Goal: Task Accomplishment & Management: Complete application form

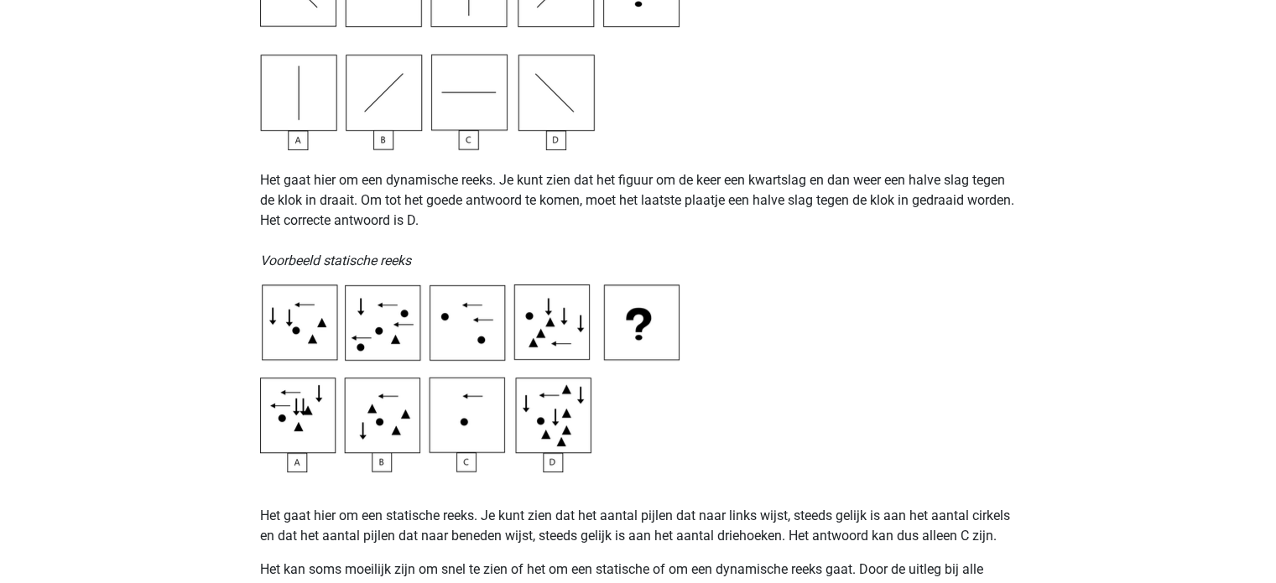
scroll to position [684, 0]
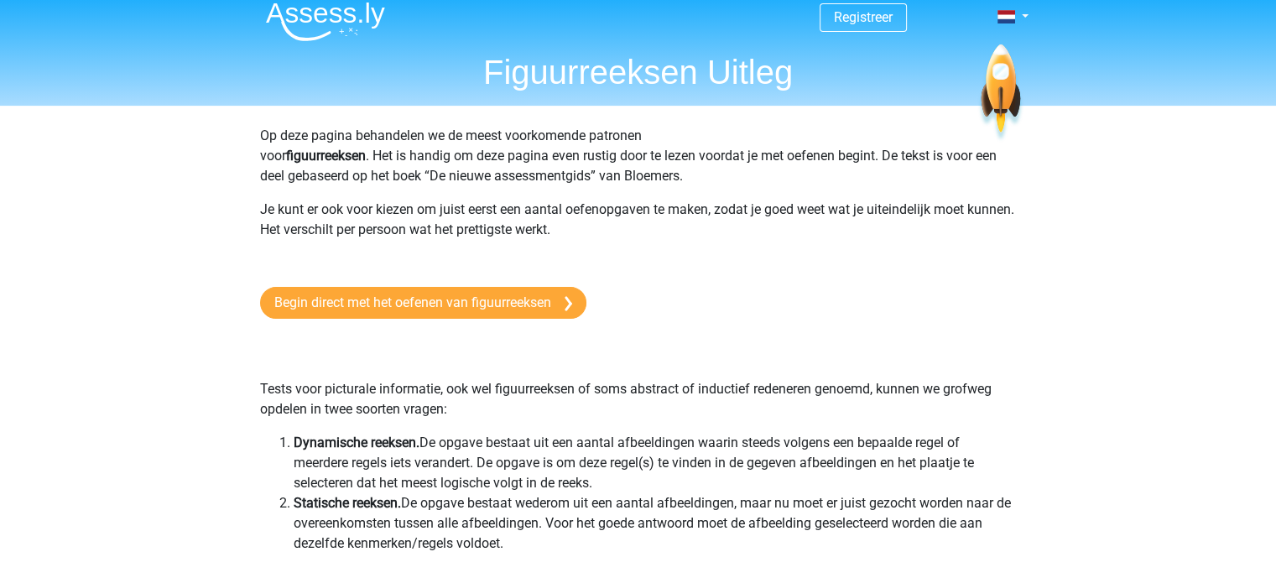
scroll to position [0, 0]
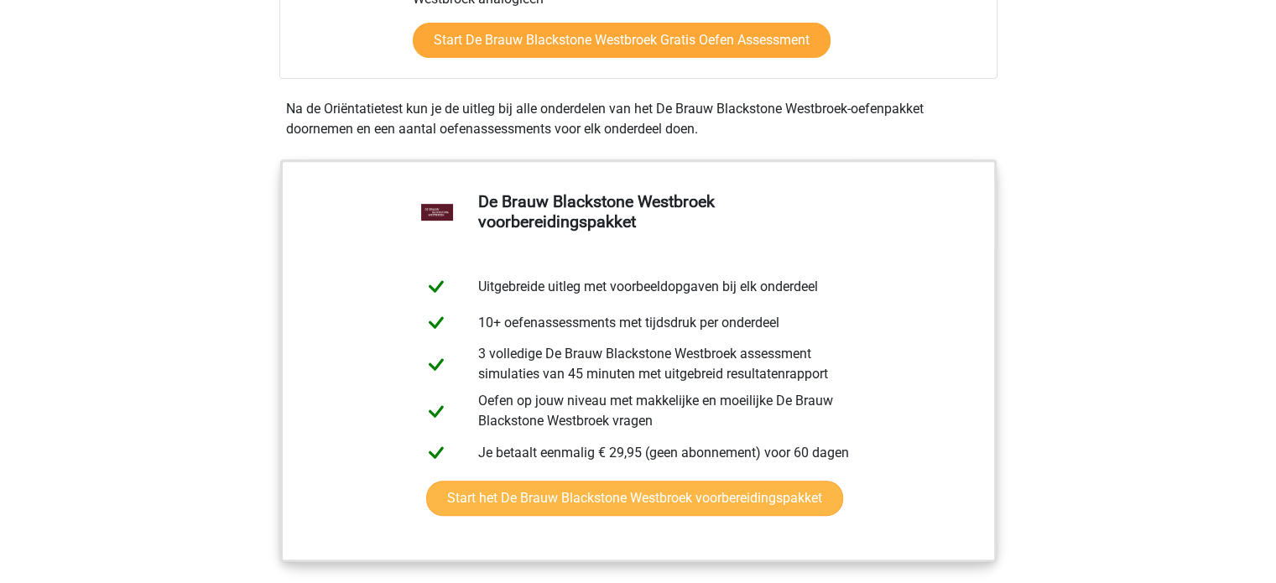
scroll to position [559, 0]
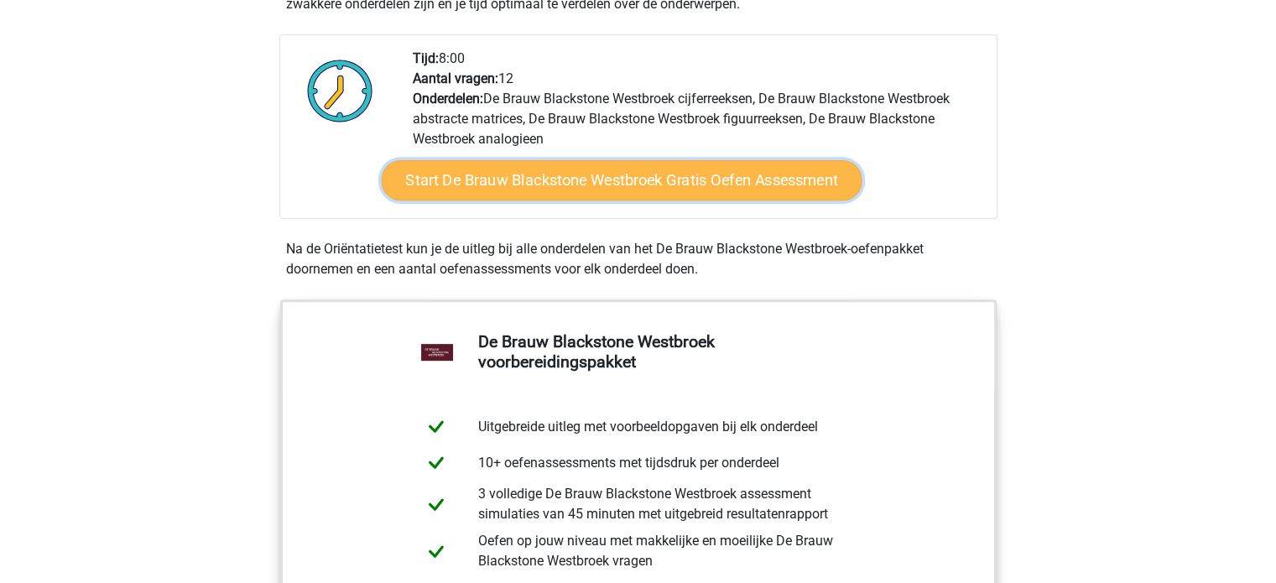
click at [465, 198] on link "Start De Brauw Blackstone Westbroek Gratis Oefen Assessment" at bounding box center [621, 180] width 481 height 40
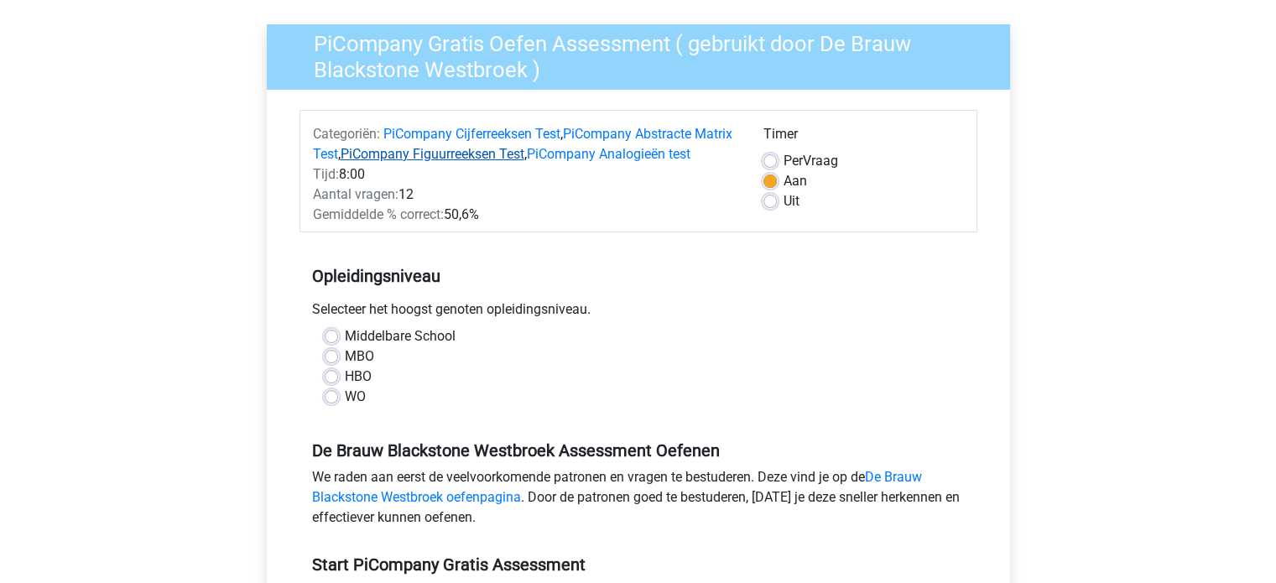
scroll to position [139, 0]
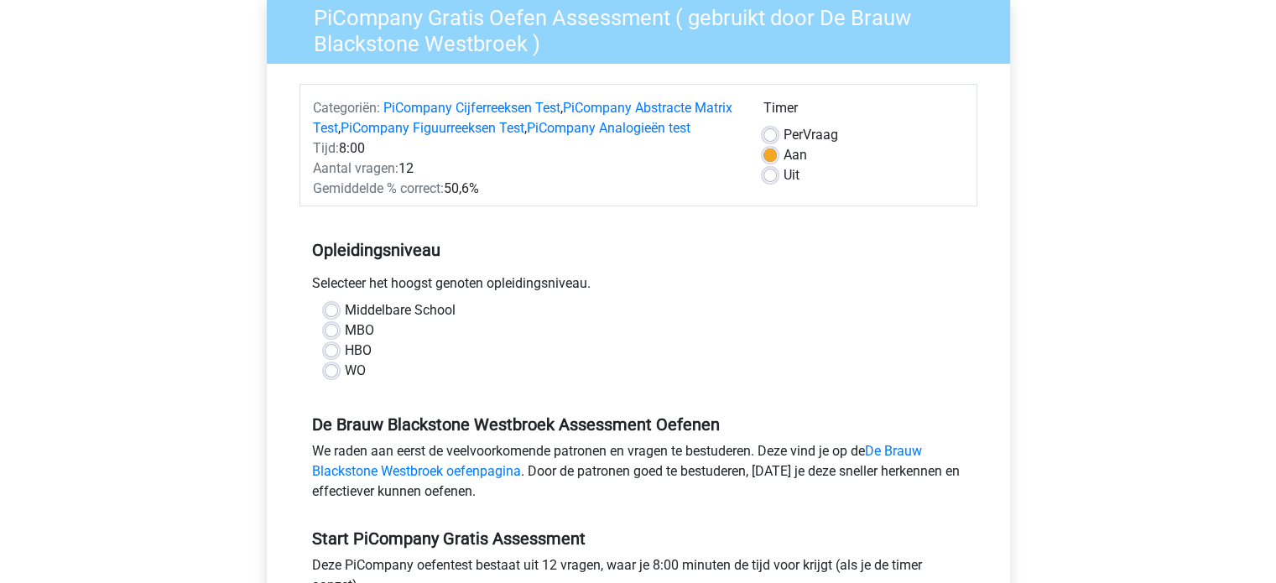
click at [359, 381] on label "WO" at bounding box center [355, 371] width 21 height 20
click at [338, 377] on input "WO" at bounding box center [331, 369] width 13 height 17
radio input "true"
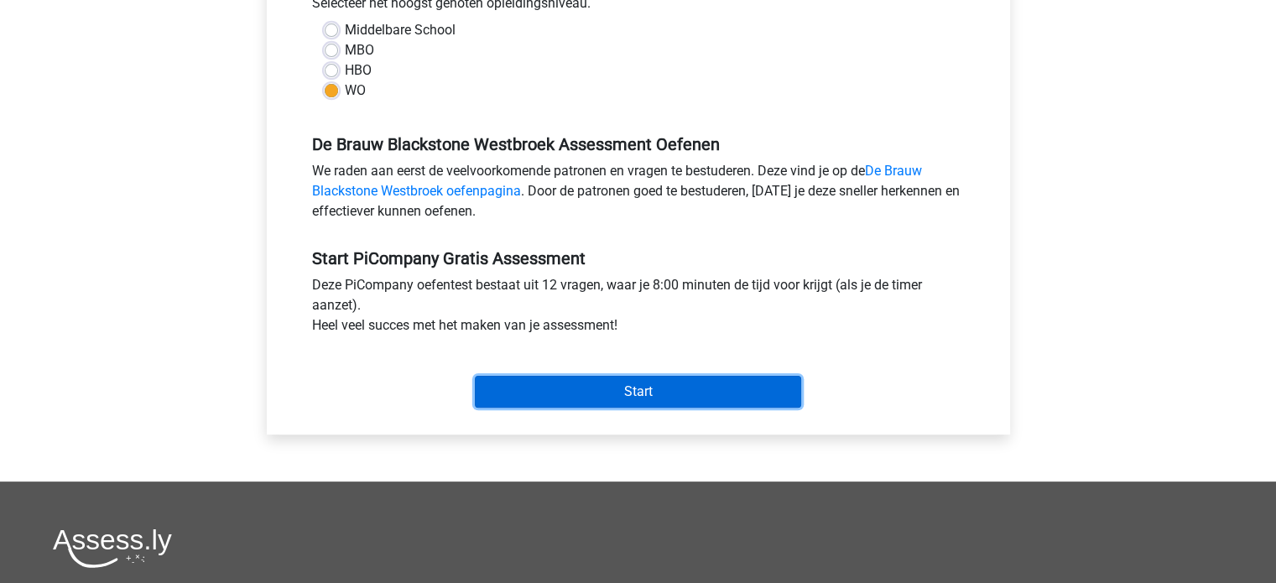
click at [551, 408] on input "Start" at bounding box center [638, 392] width 326 height 32
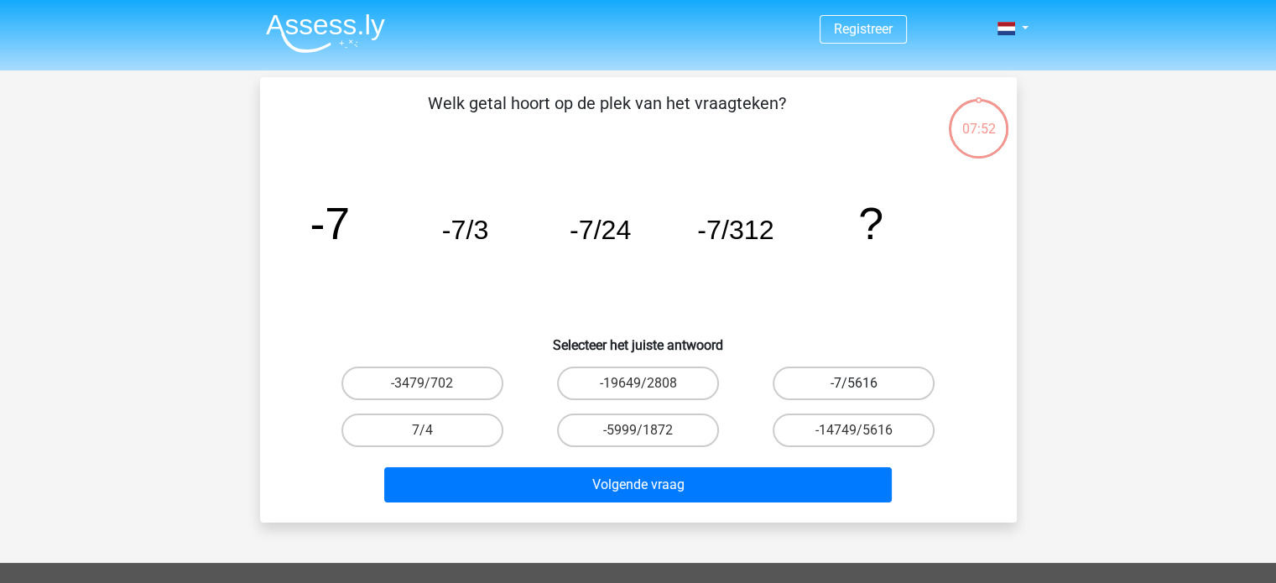
click at [889, 384] on label "-7/5616" at bounding box center [853, 383] width 162 height 34
click at [865, 384] on input "-7/5616" at bounding box center [859, 388] width 11 height 11
radio input "true"
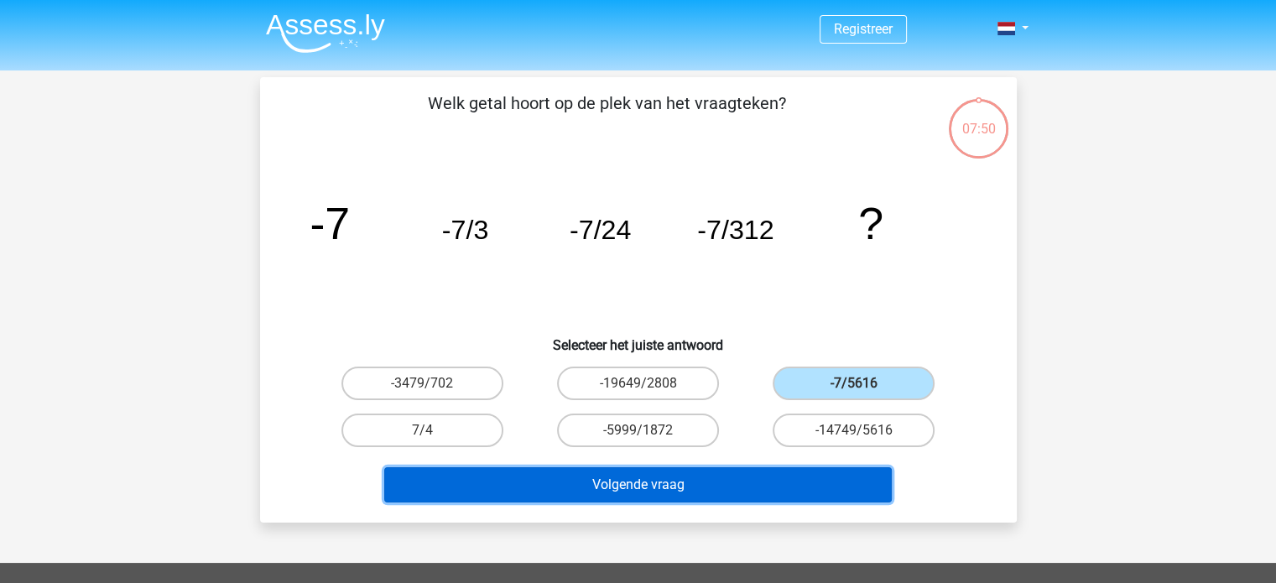
click at [750, 481] on button "Volgende vraag" at bounding box center [637, 484] width 507 height 35
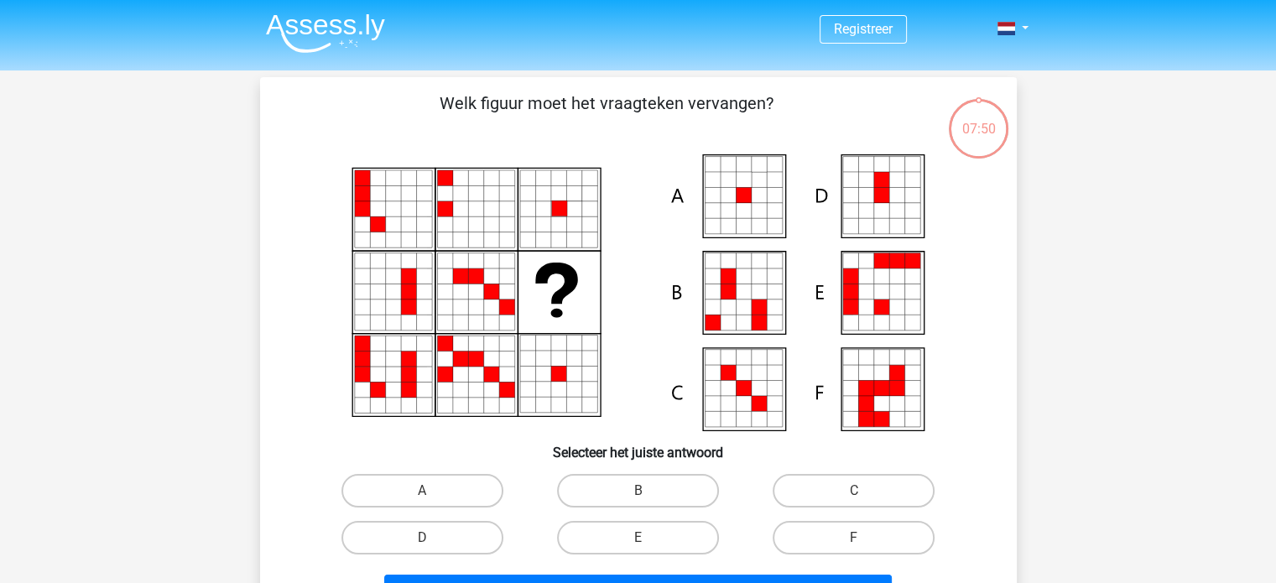
scroll to position [77, 0]
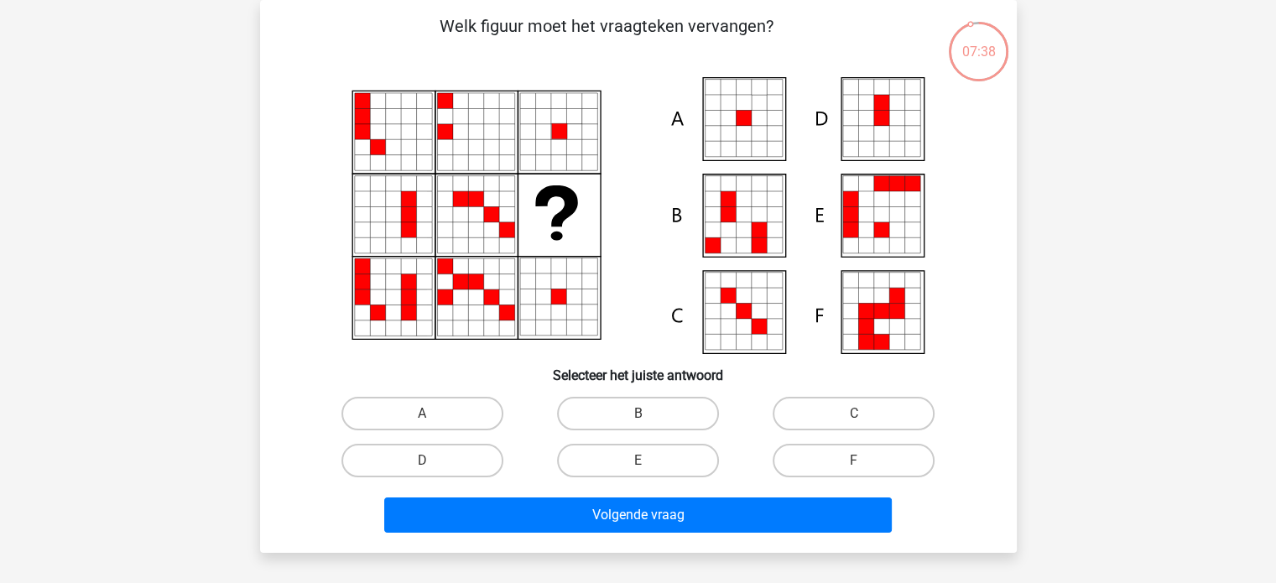
click at [755, 122] on icon at bounding box center [758, 118] width 15 height 15
click at [456, 415] on label "A" at bounding box center [422, 414] width 162 height 34
click at [433, 415] on input "A" at bounding box center [427, 418] width 11 height 11
radio input "true"
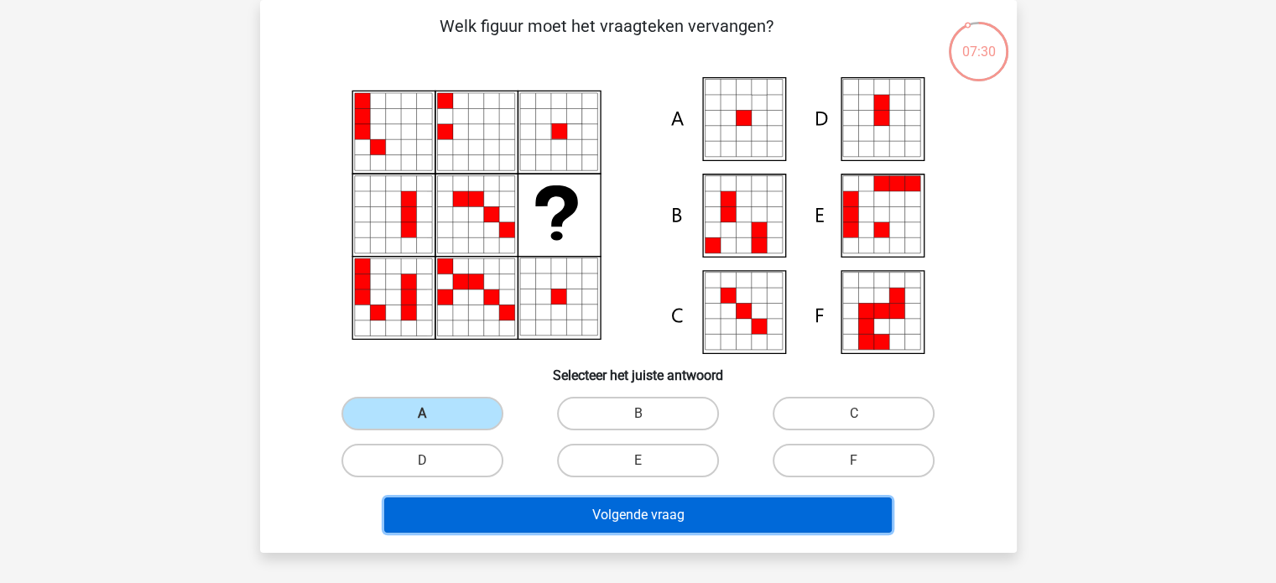
click at [652, 516] on button "Volgende vraag" at bounding box center [637, 514] width 507 height 35
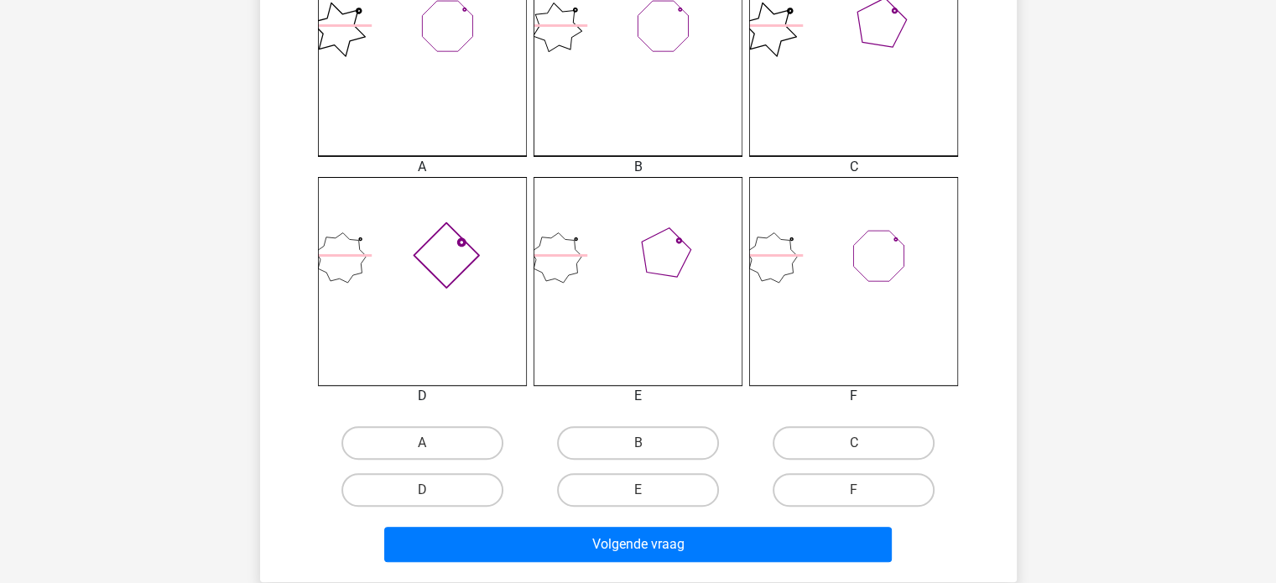
scroll to position [559, 0]
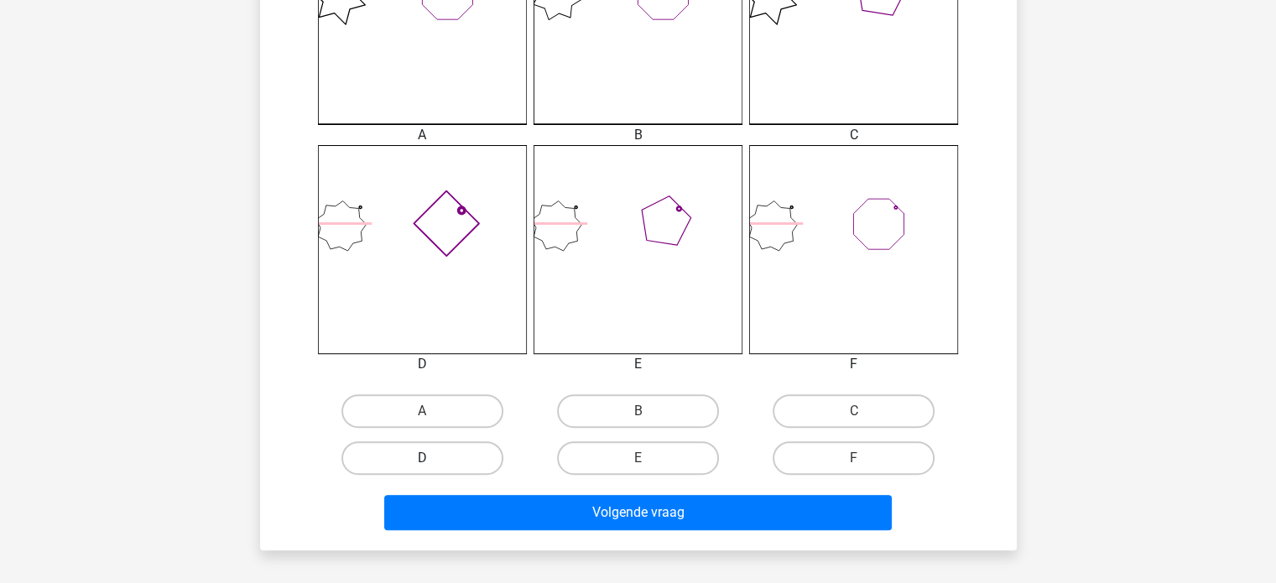
drag, startPoint x: 446, startPoint y: 462, endPoint x: 484, endPoint y: 496, distance: 50.5
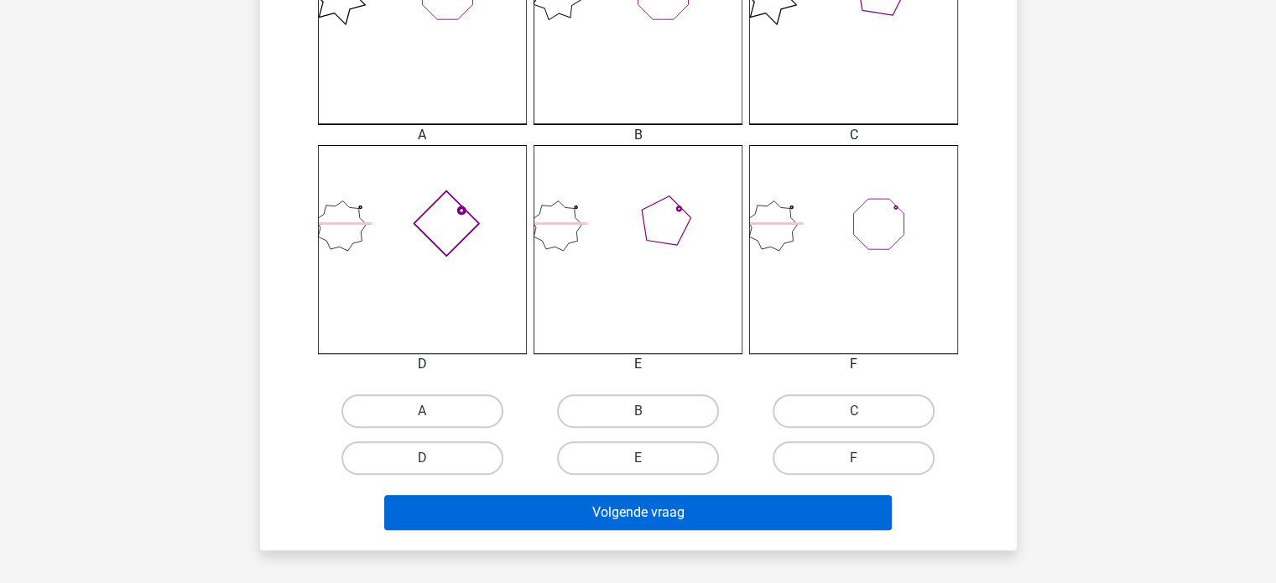
click at [446, 462] on label "D" at bounding box center [422, 458] width 162 height 34
click at [433, 462] on input "D" at bounding box center [427, 463] width 11 height 11
radio input "true"
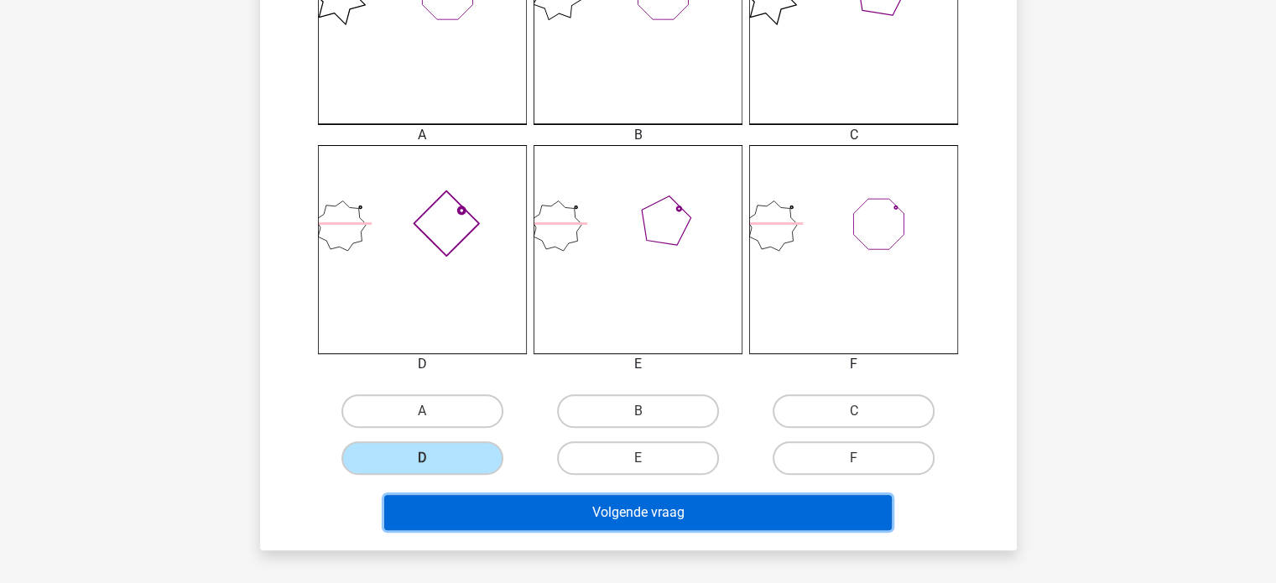
click at [496, 502] on button "Volgende vraag" at bounding box center [637, 512] width 507 height 35
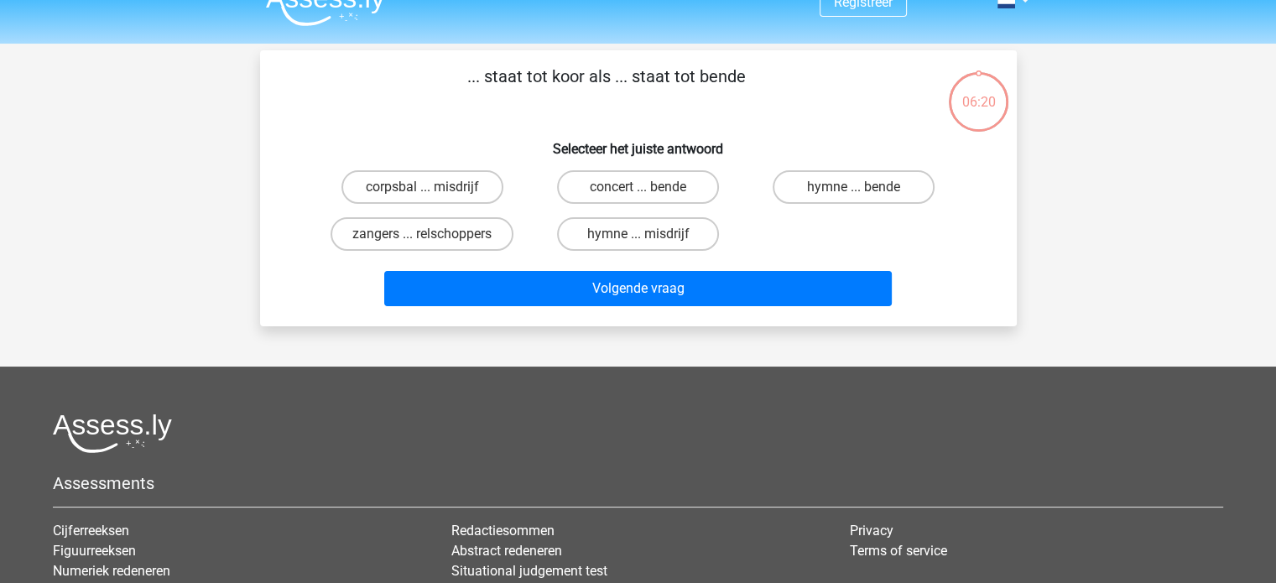
scroll to position [0, 0]
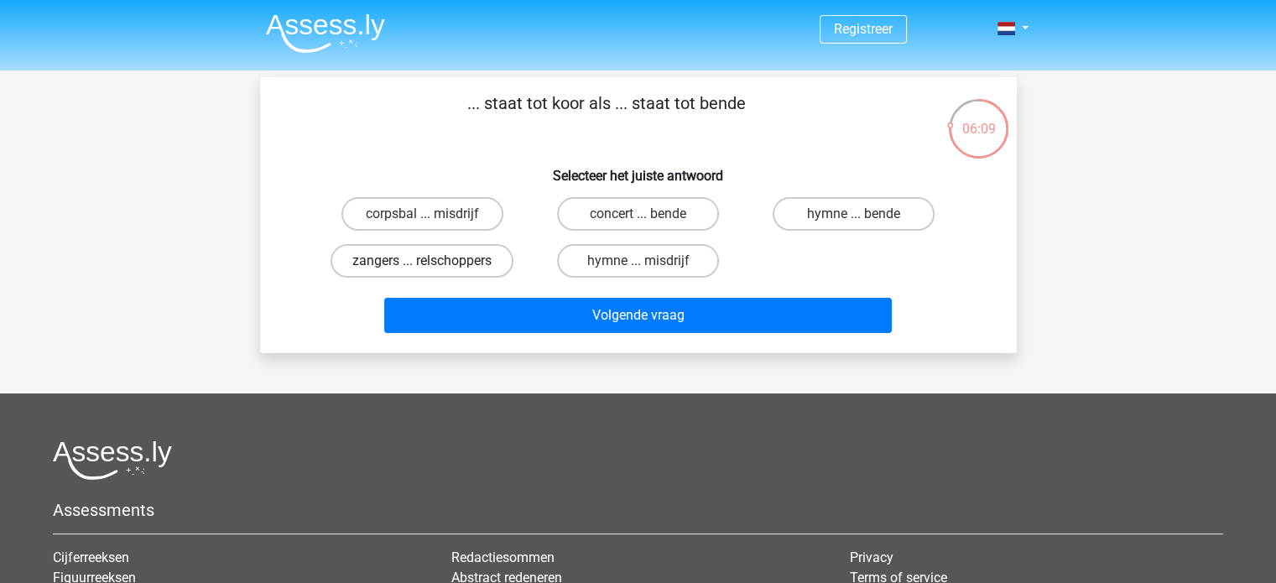
click at [490, 266] on label "zangers ... relschoppers" at bounding box center [421, 261] width 183 height 34
click at [433, 266] on input "zangers ... relschoppers" at bounding box center [427, 266] width 11 height 11
radio input "true"
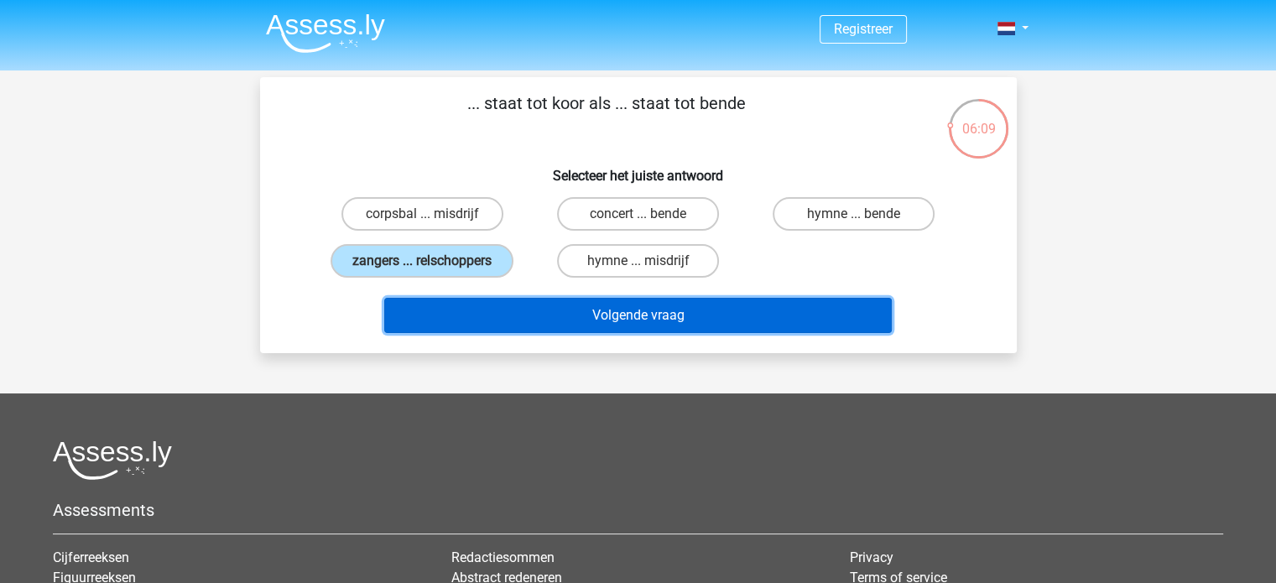
click at [547, 308] on button "Volgende vraag" at bounding box center [637, 315] width 507 height 35
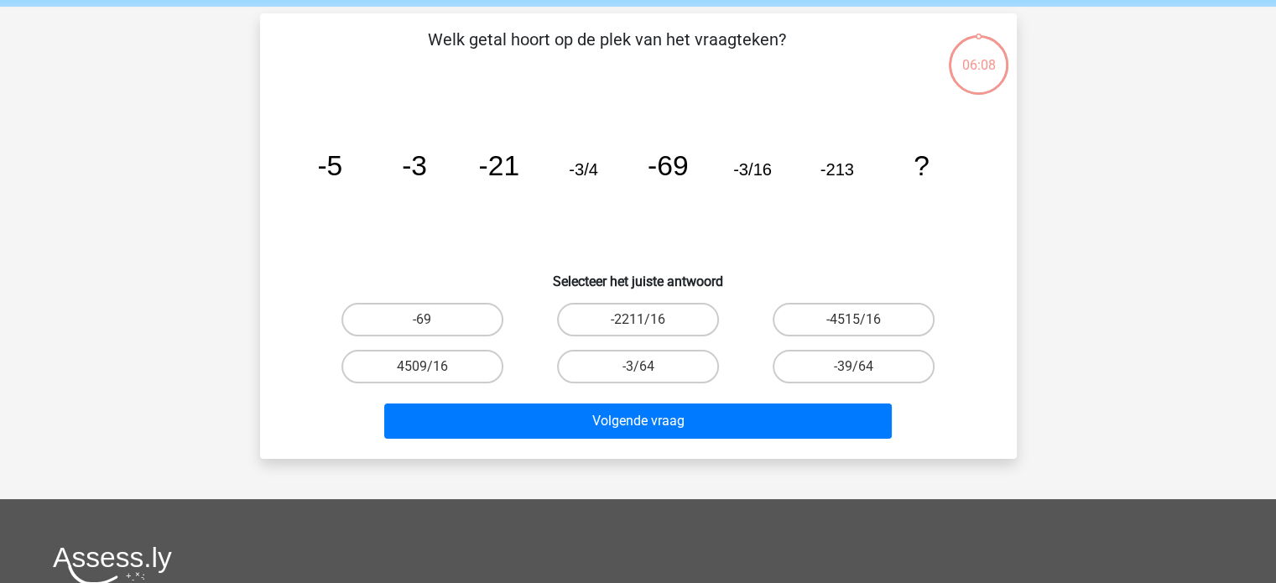
scroll to position [77, 0]
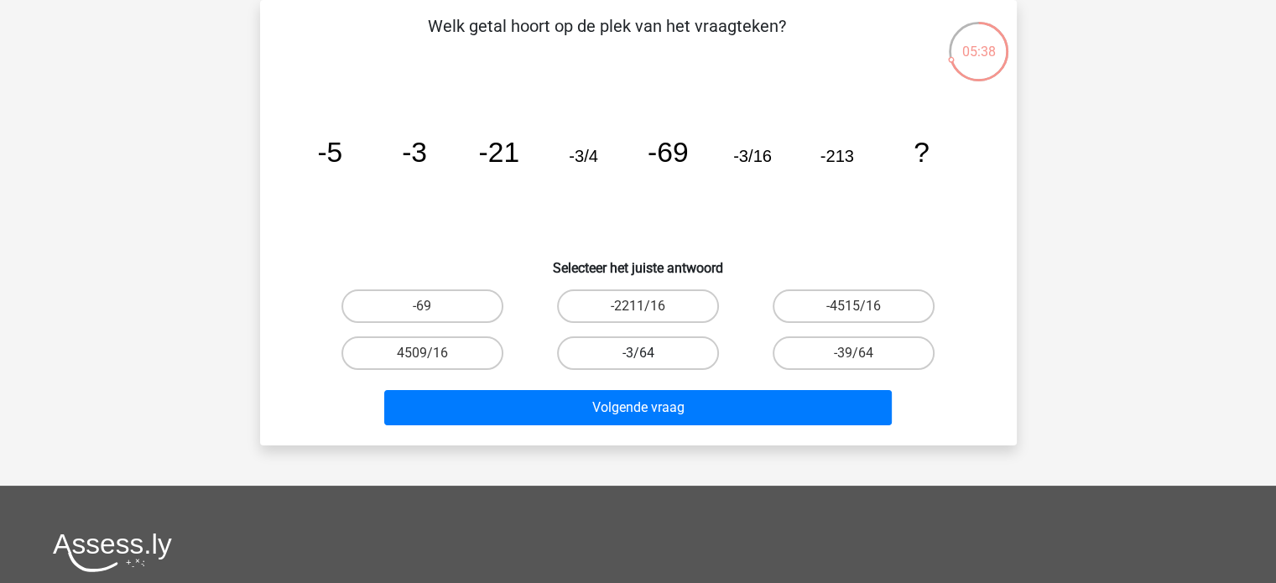
click at [661, 358] on label "-3/64" at bounding box center [638, 353] width 162 height 34
click at [648, 358] on input "-3/64" at bounding box center [642, 358] width 11 height 11
radio input "true"
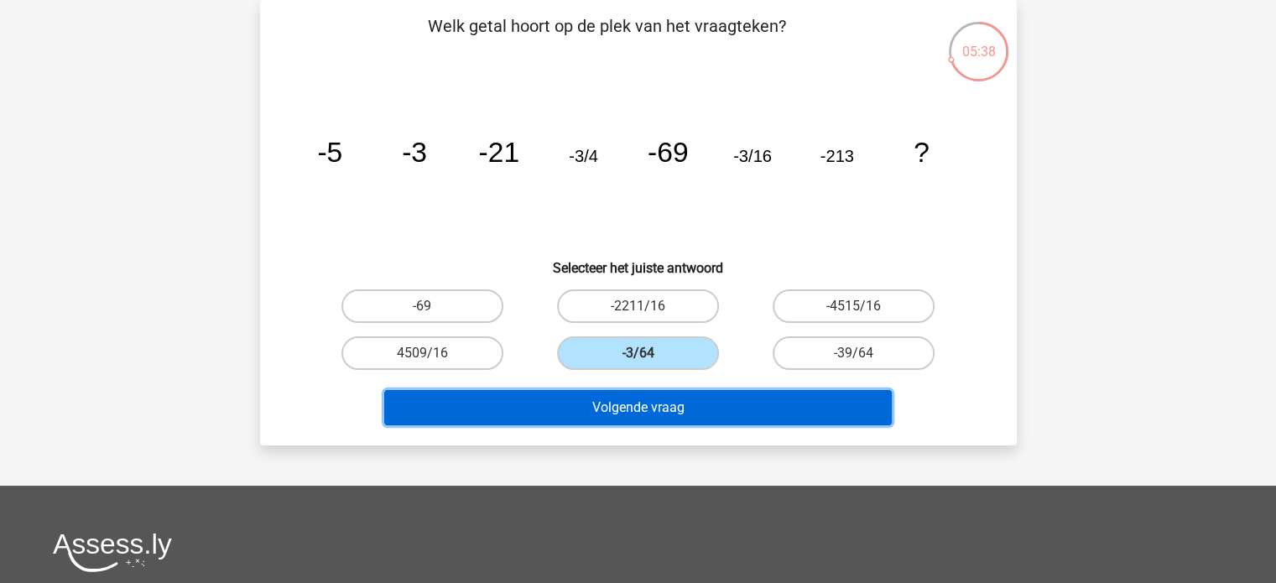
click at [679, 398] on button "Volgende vraag" at bounding box center [637, 407] width 507 height 35
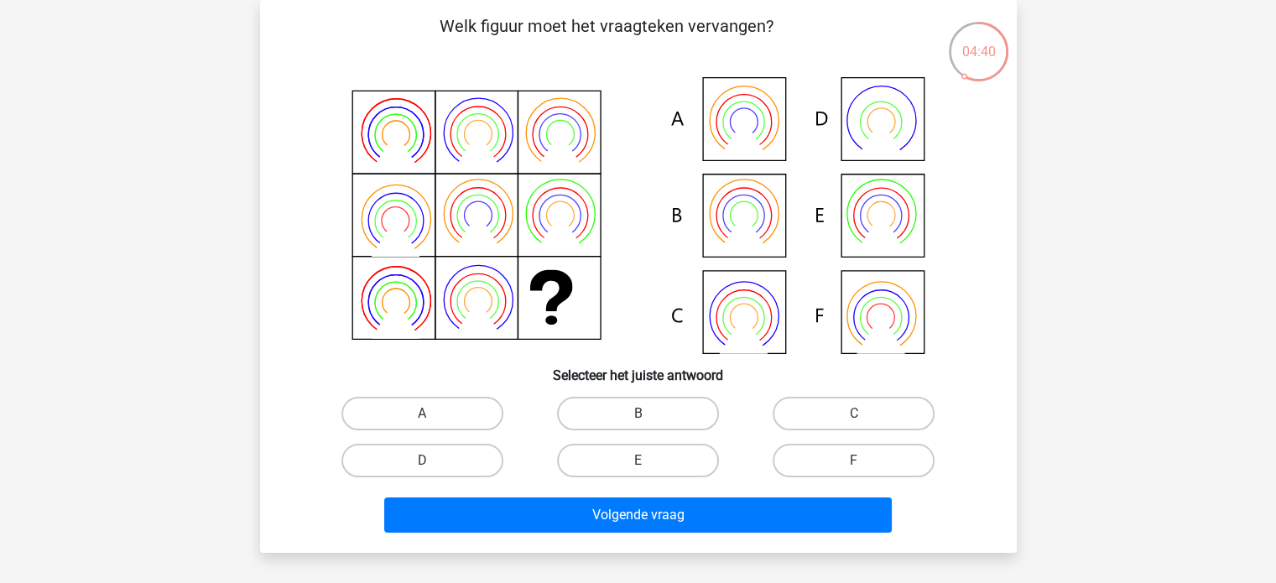
click at [738, 122] on icon at bounding box center [638, 215] width 676 height 277
click at [474, 408] on label "A" at bounding box center [422, 414] width 162 height 34
click at [433, 413] on input "A" at bounding box center [427, 418] width 11 height 11
radio input "true"
click at [557, 478] on div "E" at bounding box center [638, 460] width 216 height 47
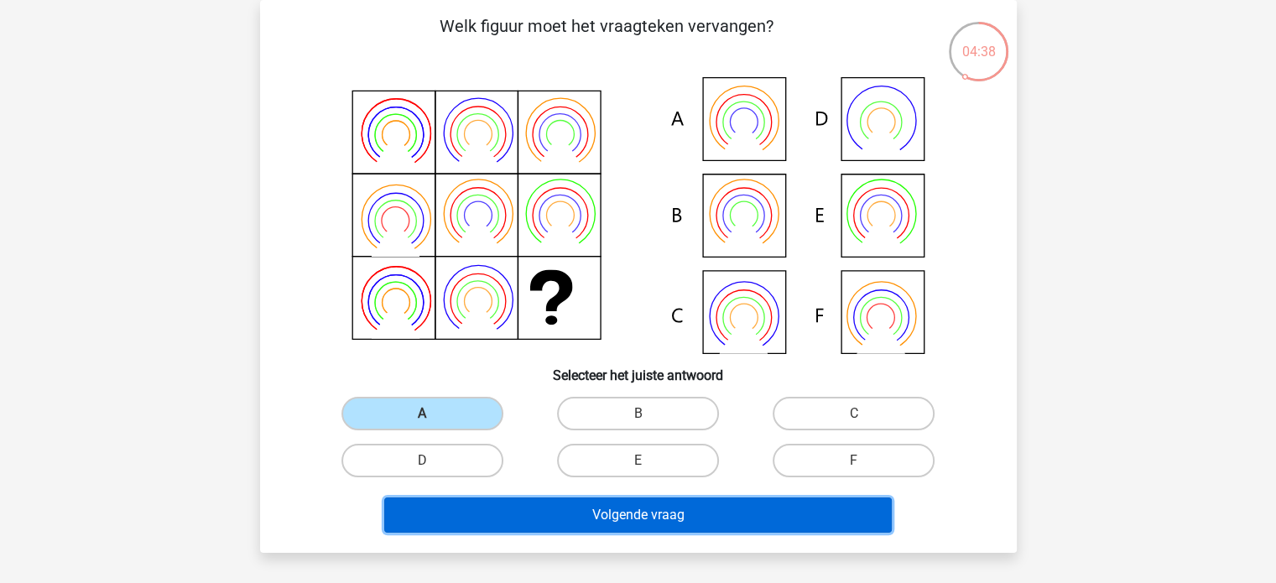
click at [577, 503] on button "Volgende vraag" at bounding box center [637, 514] width 507 height 35
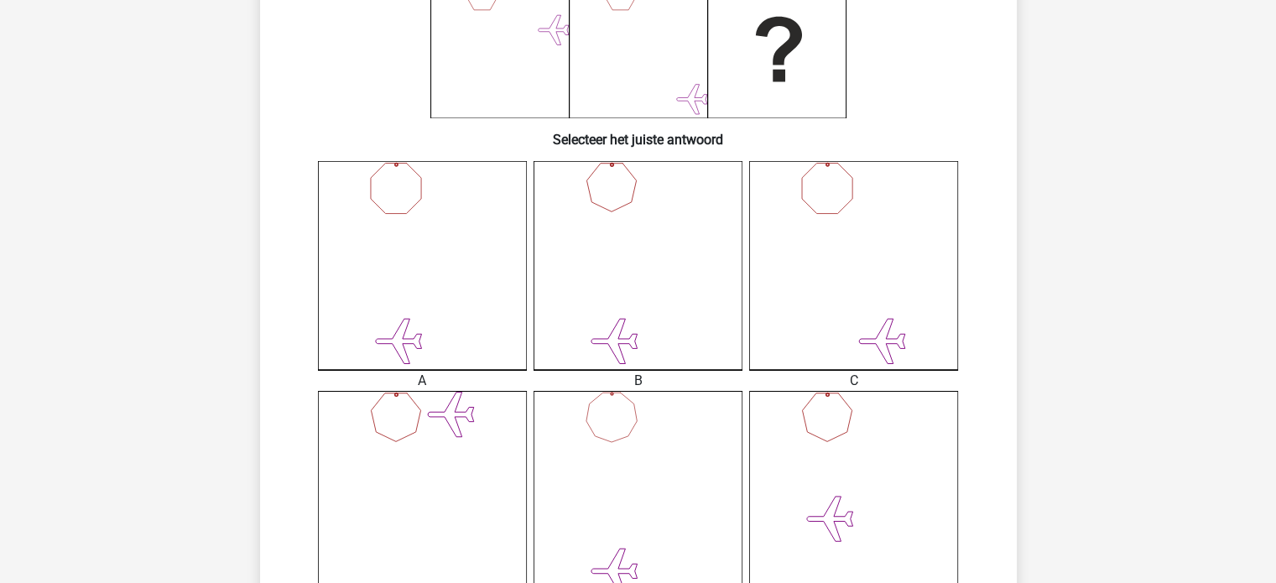
scroll to position [356, 0]
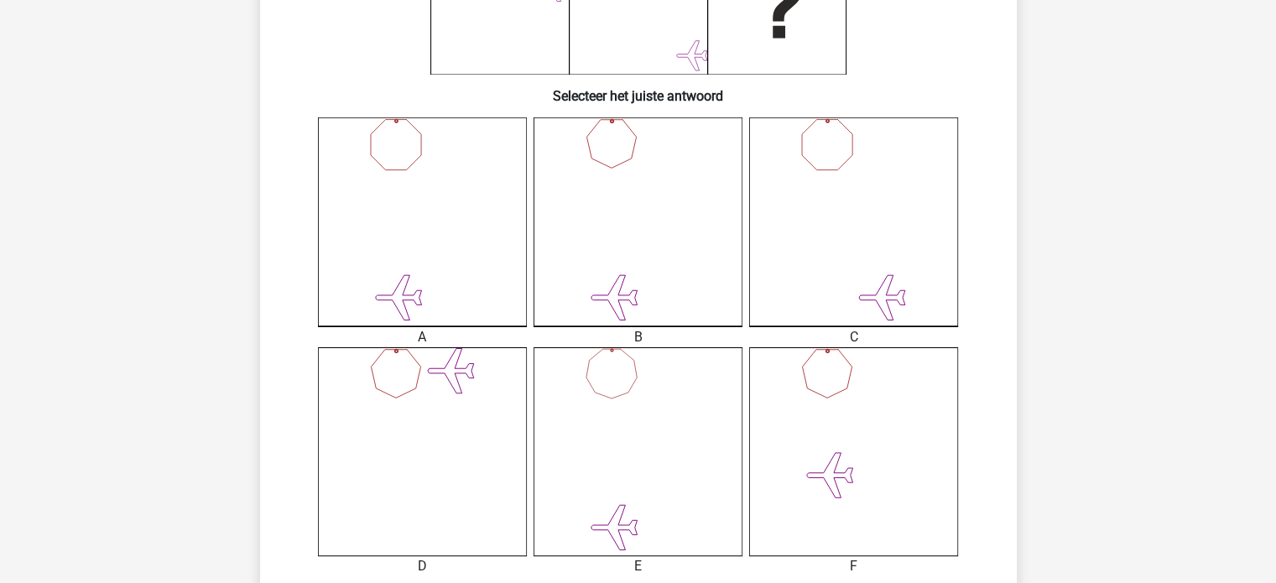
click at [868, 246] on icon at bounding box center [853, 221] width 209 height 209
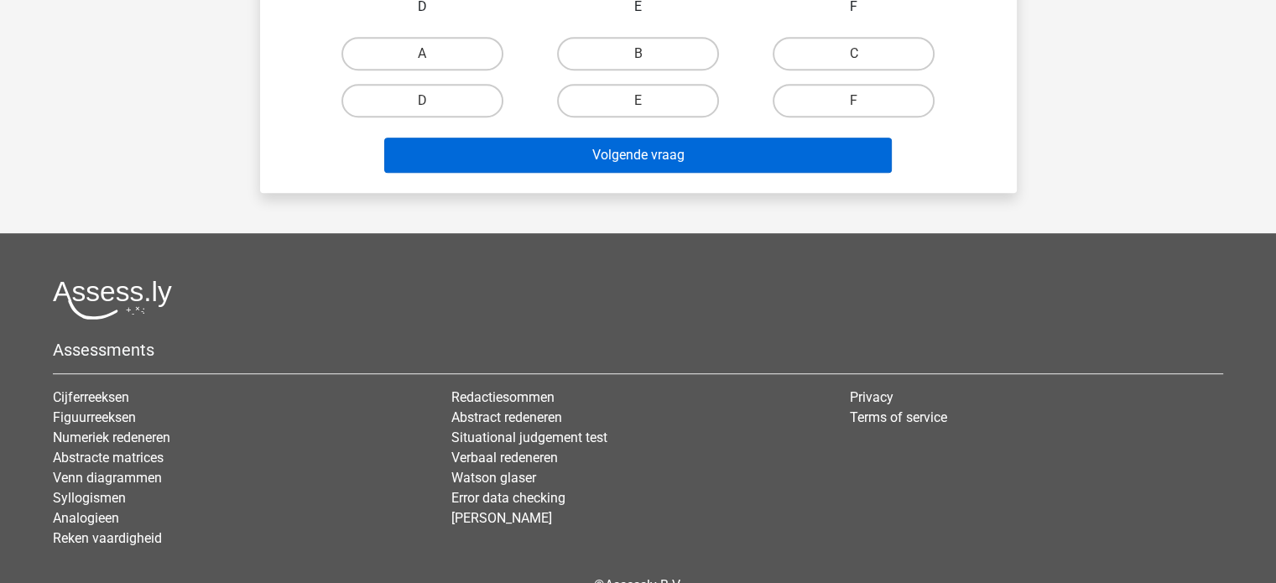
drag, startPoint x: 829, startPoint y: 49, endPoint x: 814, endPoint y: 137, distance: 89.2
click at [830, 46] on label "C" at bounding box center [853, 54] width 162 height 34
click at [854, 54] on input "C" at bounding box center [859, 59] width 11 height 11
radio input "true"
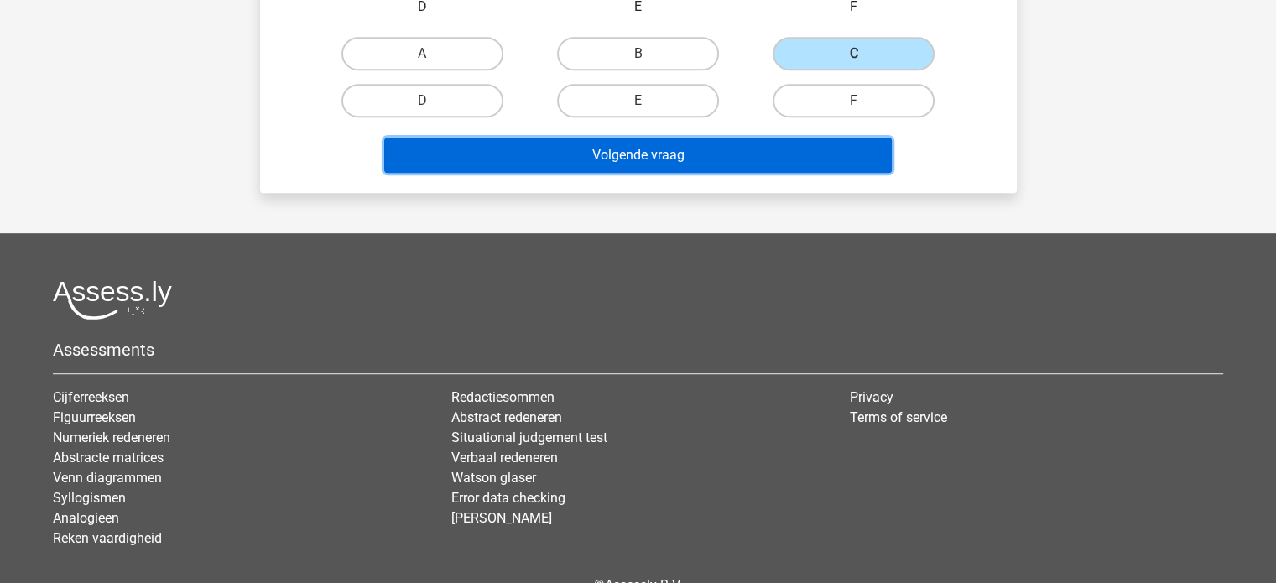
click at [763, 143] on button "Volgende vraag" at bounding box center [637, 155] width 507 height 35
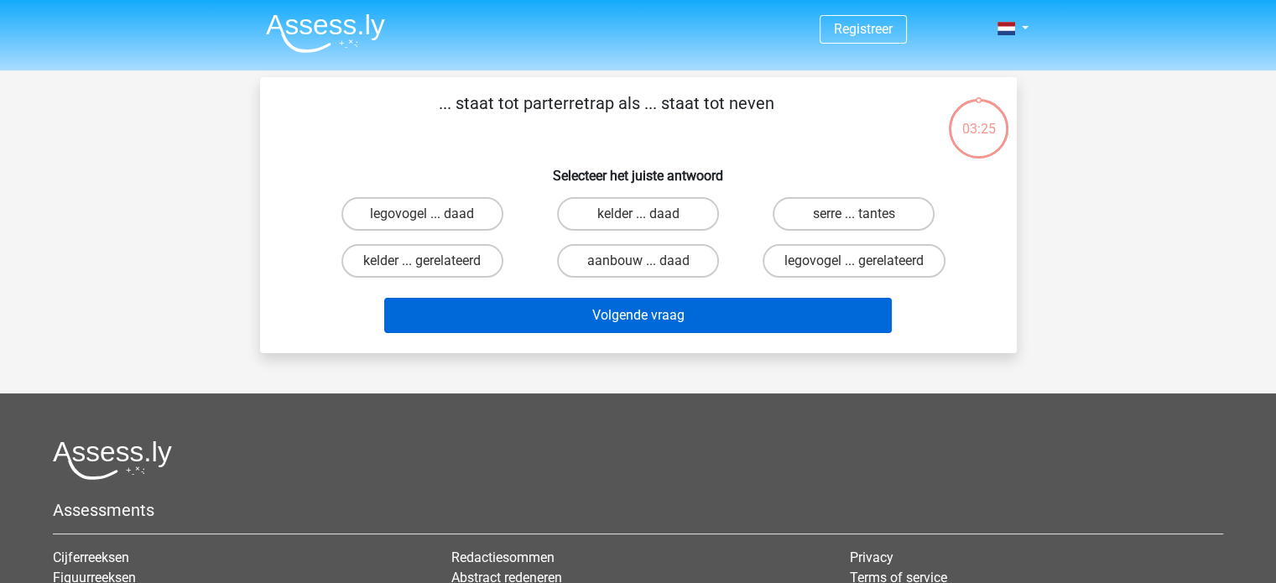
scroll to position [0, 0]
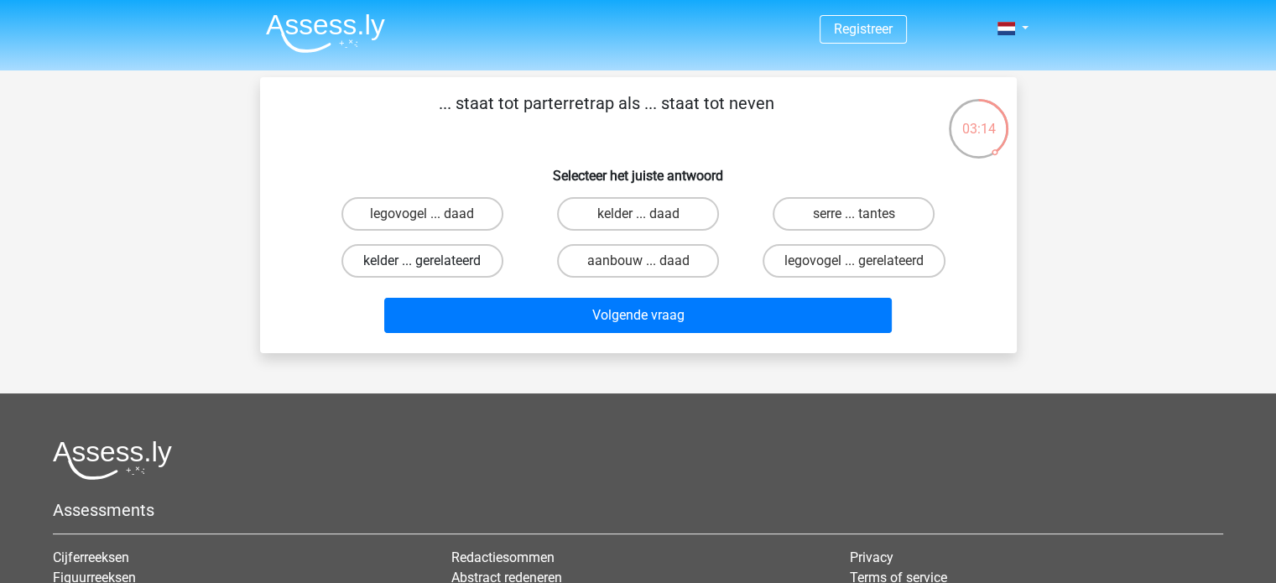
click at [491, 257] on label "kelder ... gerelateerd" at bounding box center [422, 261] width 162 height 34
click at [433, 261] on input "kelder ... gerelateerd" at bounding box center [427, 266] width 11 height 11
radio input "true"
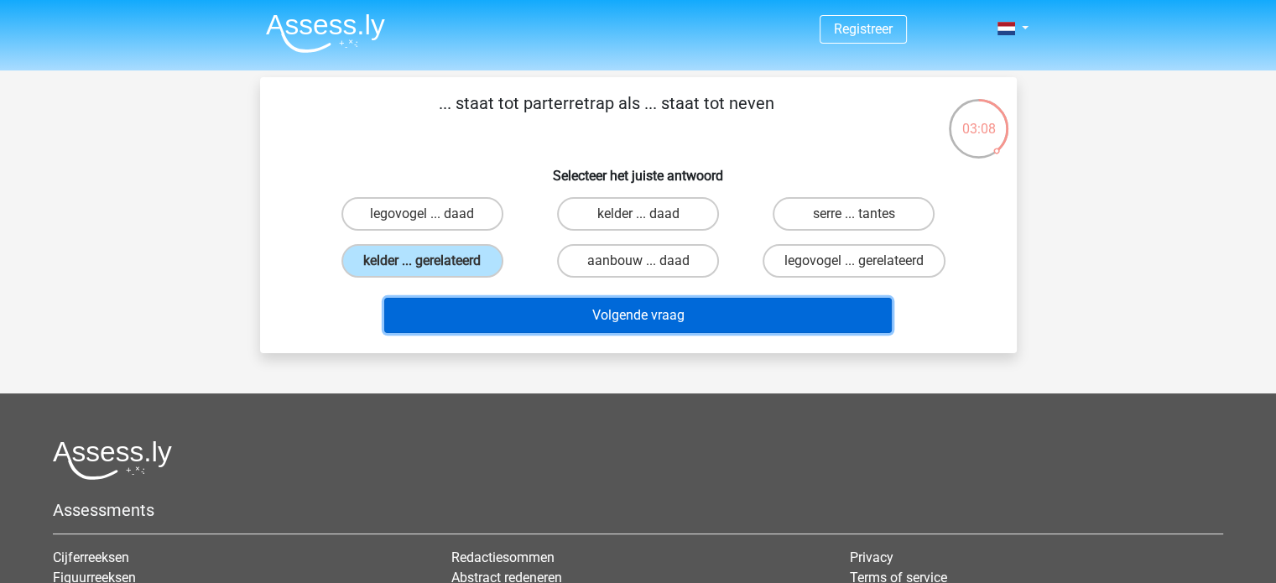
click at [626, 305] on button "Volgende vraag" at bounding box center [637, 315] width 507 height 35
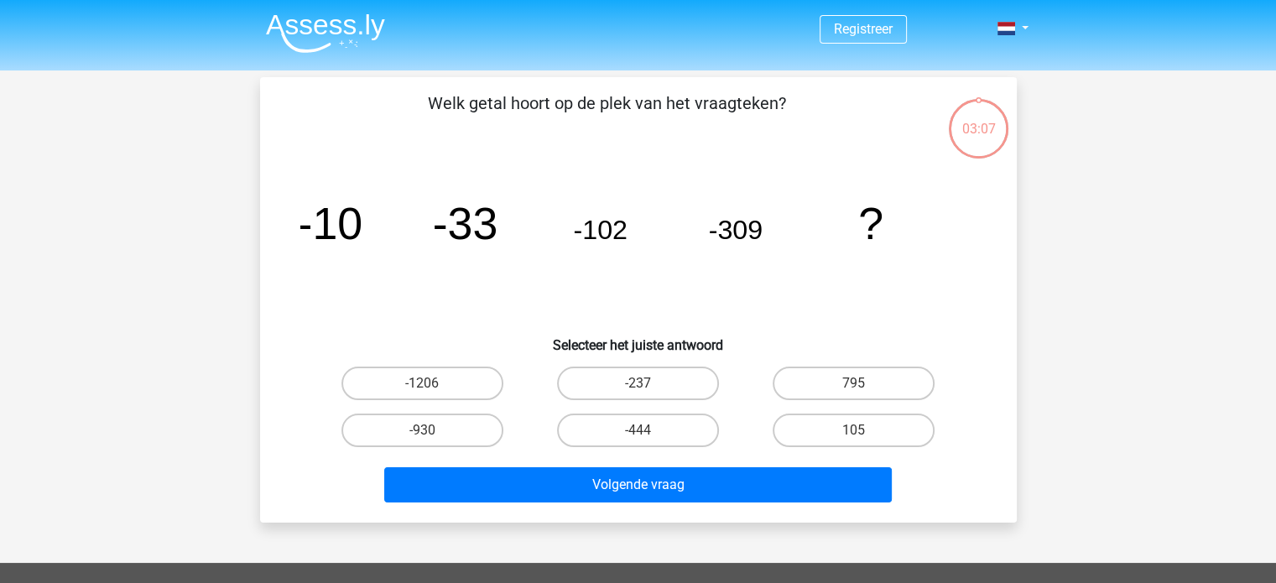
scroll to position [77, 0]
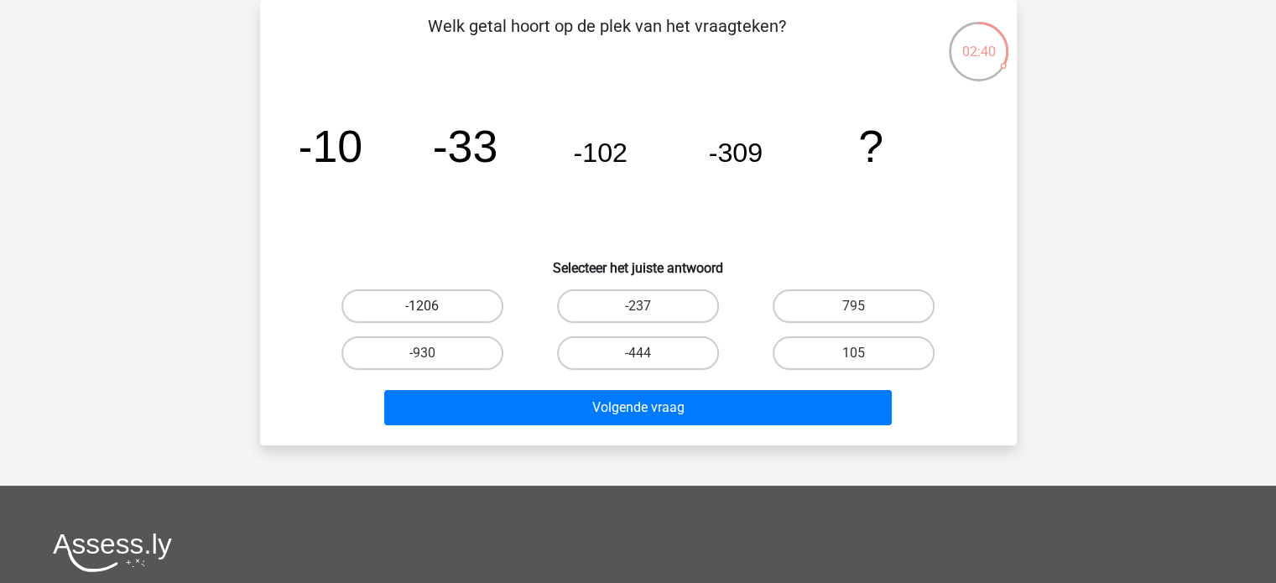
click at [448, 309] on label "-1206" at bounding box center [422, 306] width 162 height 34
click at [433, 309] on input "-1206" at bounding box center [427, 311] width 11 height 11
radio input "true"
click at [472, 349] on label "-930" at bounding box center [422, 353] width 162 height 34
click at [433, 353] on input "-930" at bounding box center [427, 358] width 11 height 11
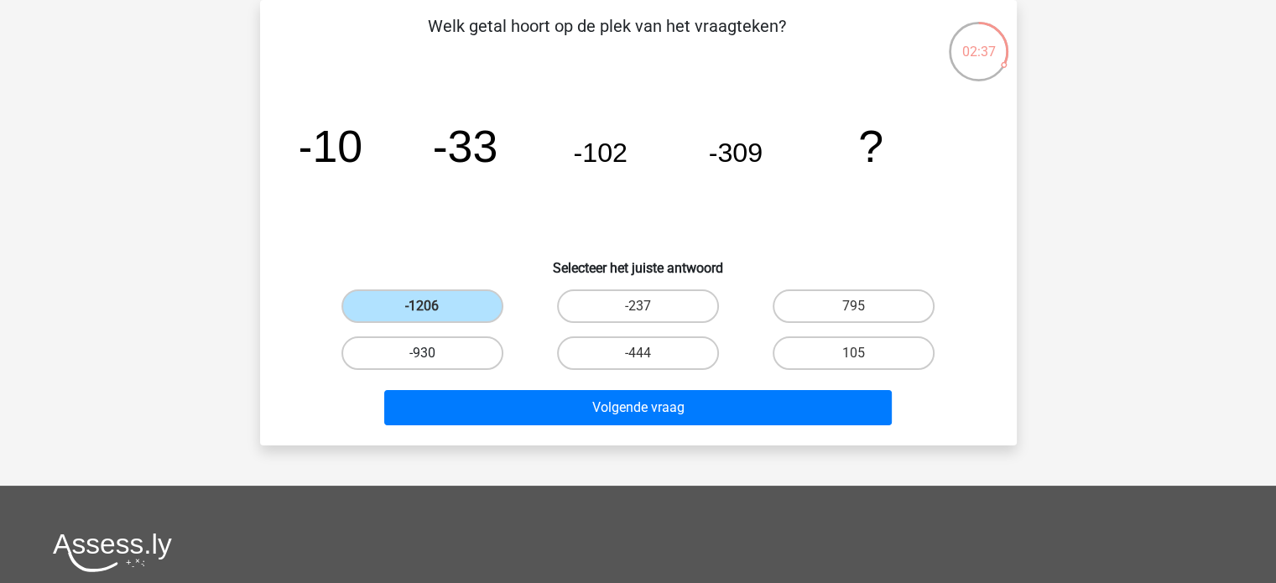
radio input "true"
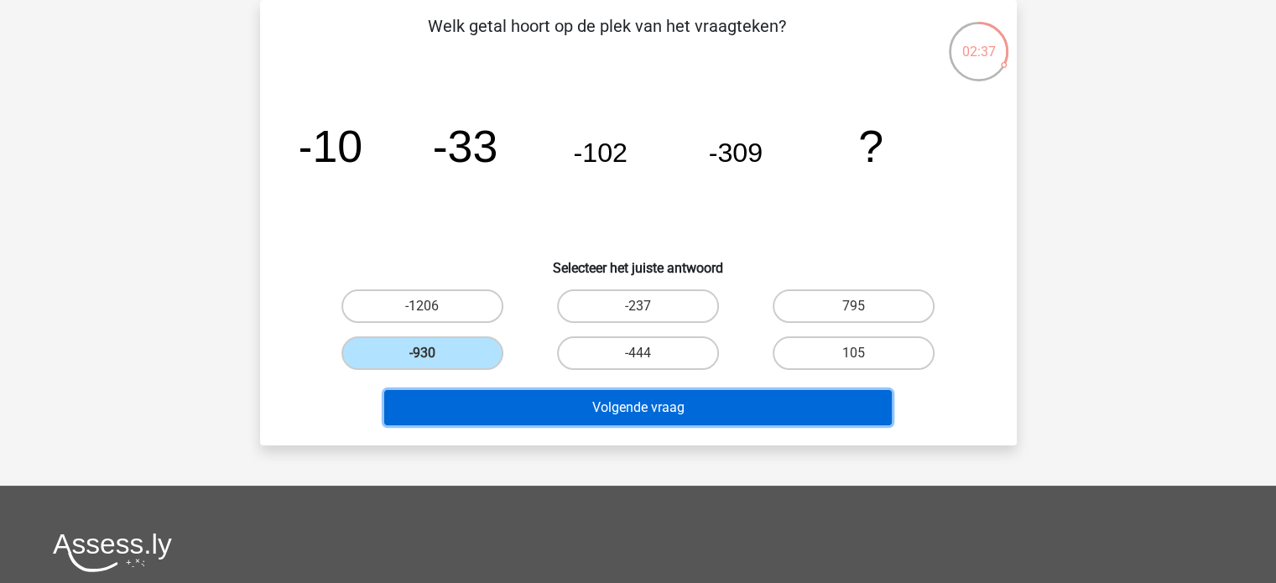
click at [620, 405] on button "Volgende vraag" at bounding box center [637, 407] width 507 height 35
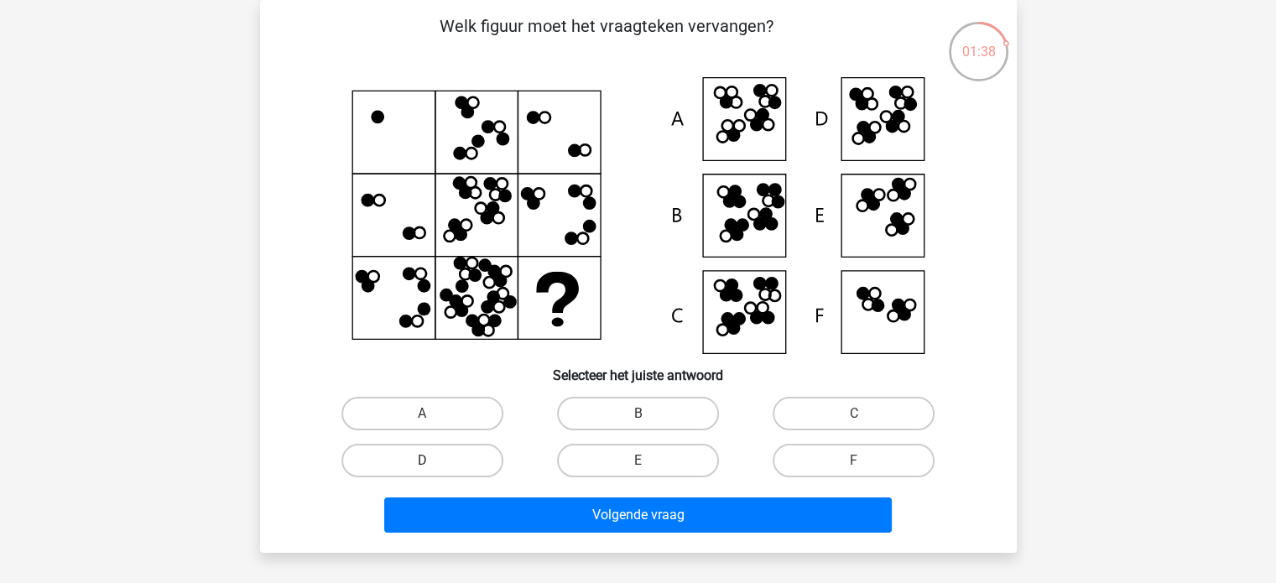
drag, startPoint x: 482, startPoint y: 462, endPoint x: 550, endPoint y: 482, distance: 70.9
click at [482, 463] on label "D" at bounding box center [422, 461] width 162 height 34
click at [433, 463] on input "D" at bounding box center [427, 465] width 11 height 11
radio input "true"
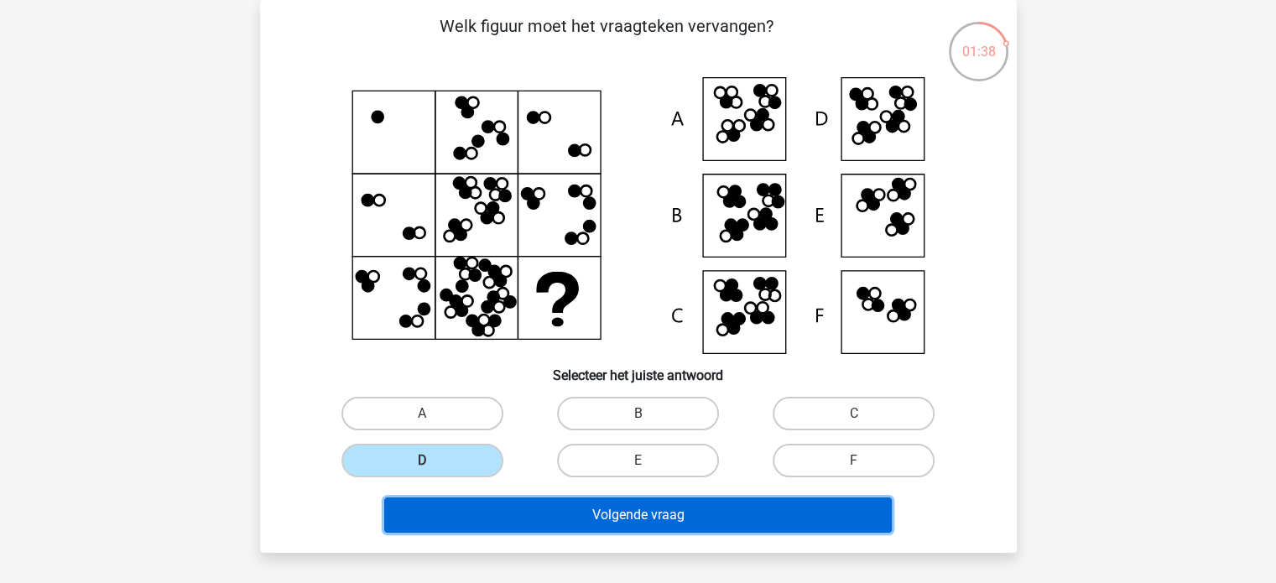
click at [581, 502] on button "Volgende vraag" at bounding box center [637, 514] width 507 height 35
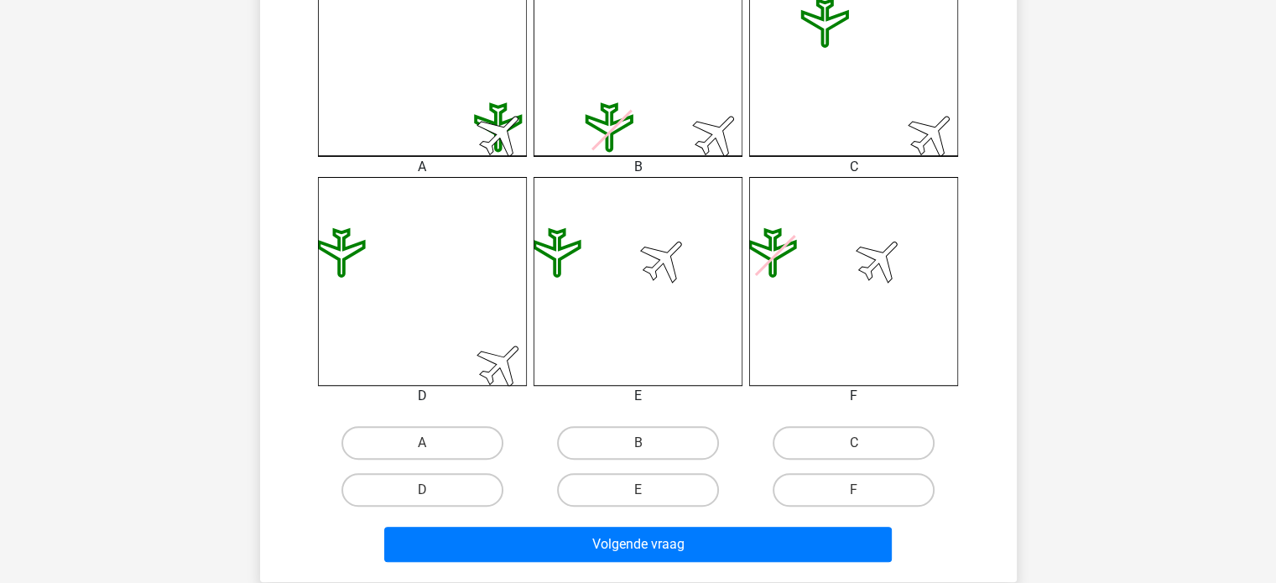
scroll to position [559, 0]
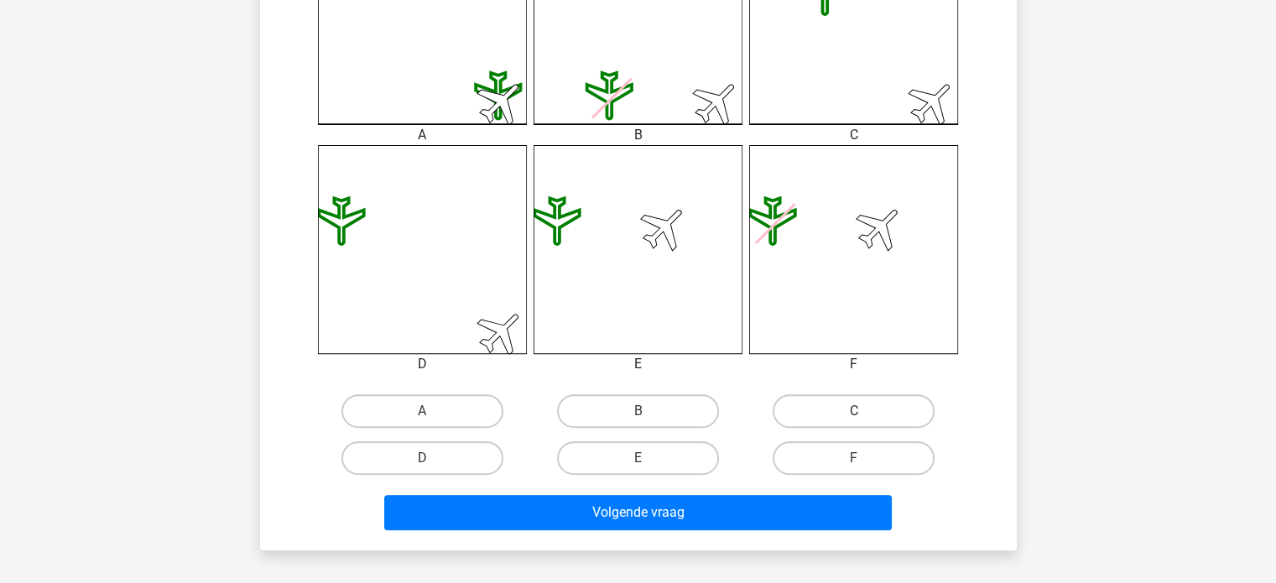
drag, startPoint x: 837, startPoint y: 432, endPoint x: 849, endPoint y: 406, distance: 28.5
click at [838, 430] on div "C" at bounding box center [854, 410] width 216 height 47
click at [849, 406] on label "C" at bounding box center [853, 411] width 162 height 34
click at [854, 411] on input "C" at bounding box center [859, 416] width 11 height 11
radio input "true"
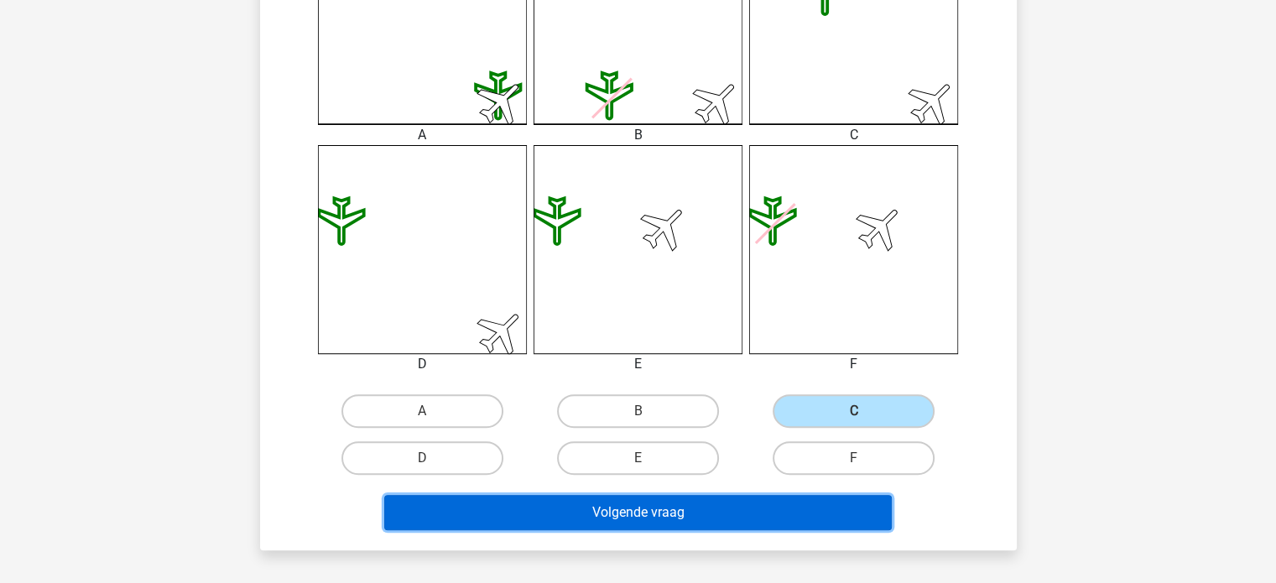
click at [751, 503] on button "Volgende vraag" at bounding box center [637, 512] width 507 height 35
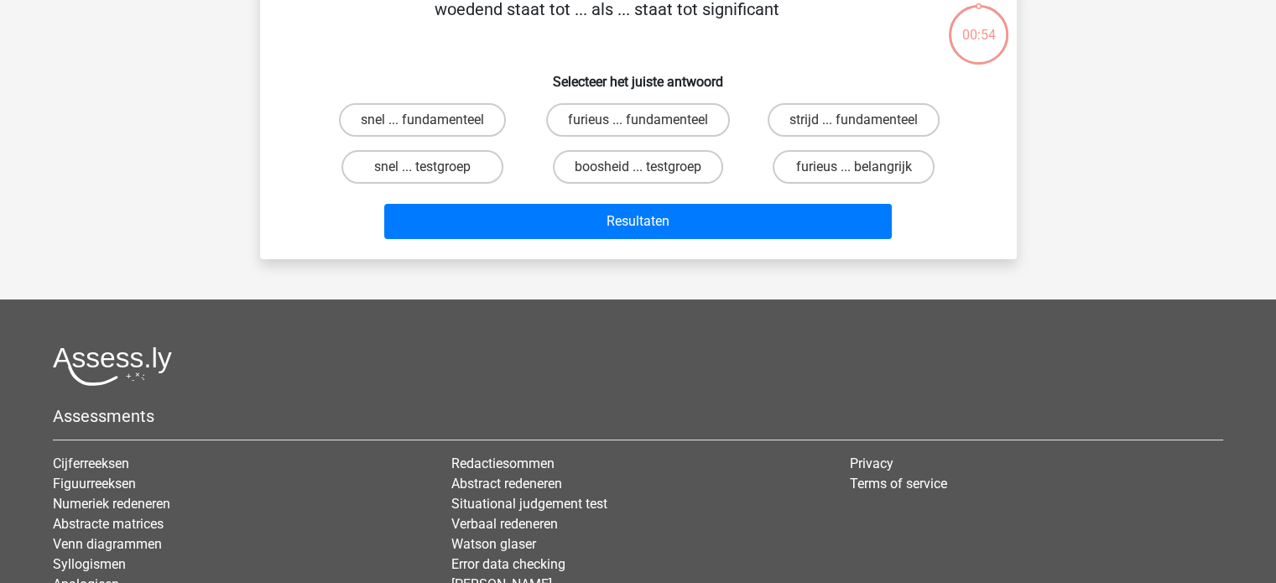
scroll to position [77, 0]
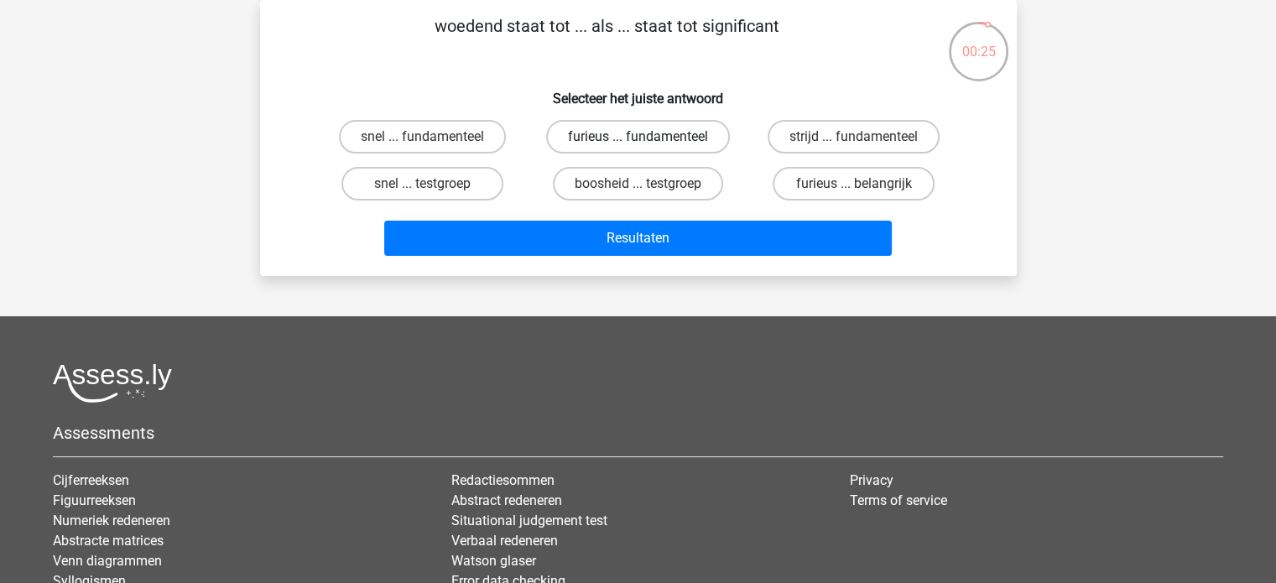
click at [714, 140] on label "furieus ... fundamenteel" at bounding box center [638, 137] width 184 height 34
click at [648, 140] on input "furieus ... fundamenteel" at bounding box center [642, 142] width 11 height 11
radio input "true"
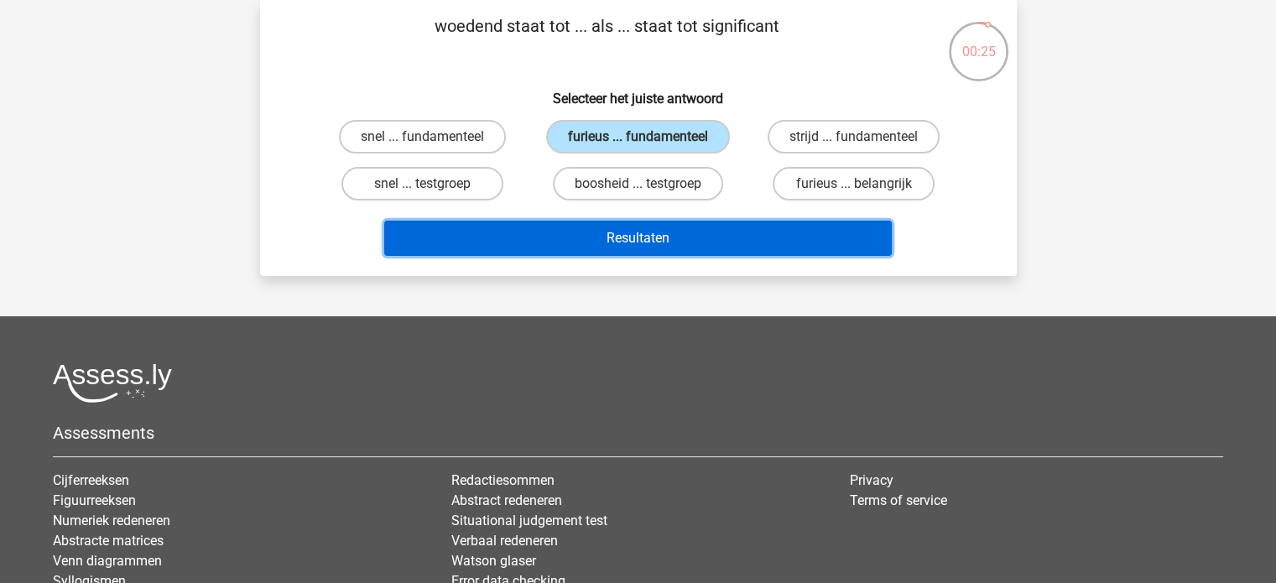
click at [729, 247] on button "Resultaten" at bounding box center [637, 238] width 507 height 35
